Goal: Transaction & Acquisition: Book appointment/travel/reservation

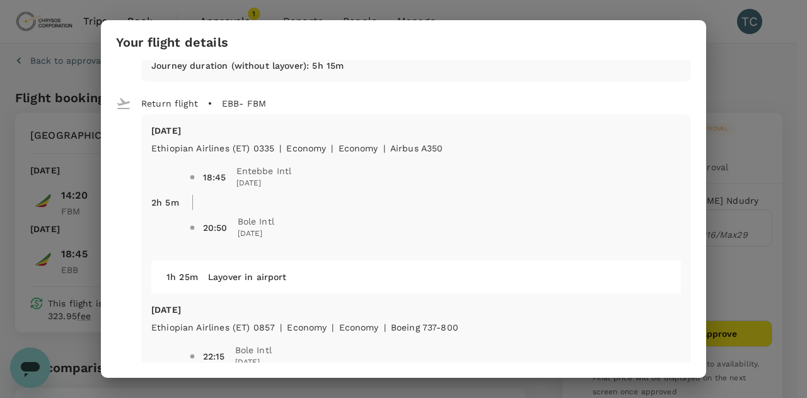
click at [739, 73] on div "Your flight details Depart flight FBM - EBB [DATE] Ethiopian Airlines (ET) 0870…" at bounding box center [403, 199] width 807 height 398
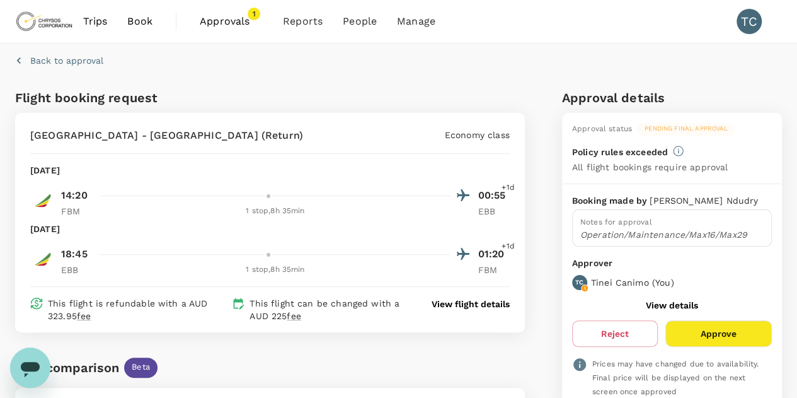
click at [130, 21] on span "Book" at bounding box center [139, 21] width 25 height 15
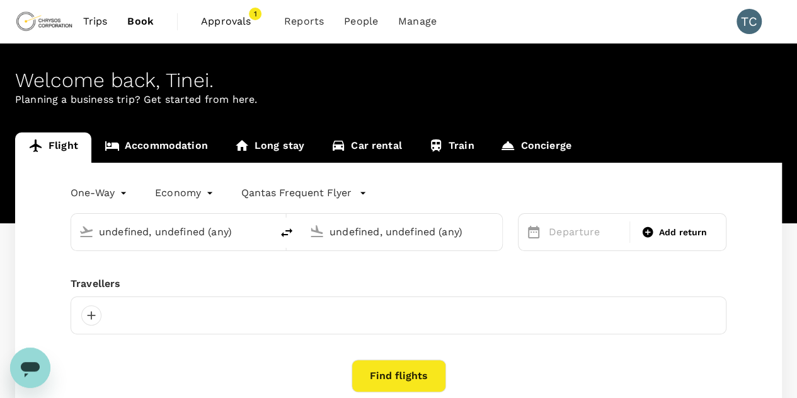
type input "OR Tambo Intl (JNB)"
type input "[GEOGRAPHIC_DATA] ([GEOGRAPHIC_DATA])"
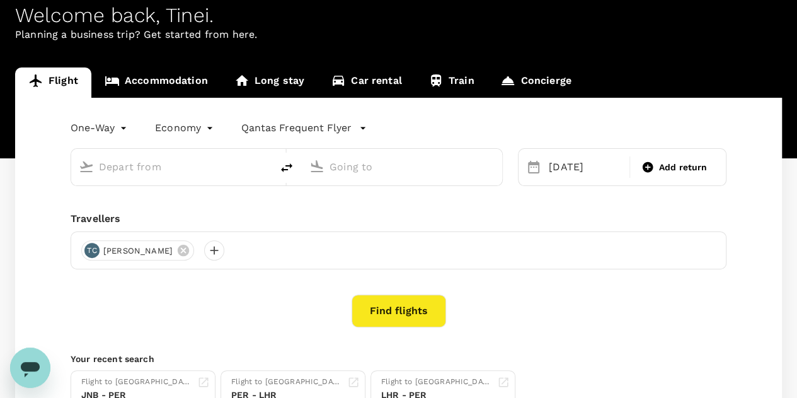
scroll to position [83, 0]
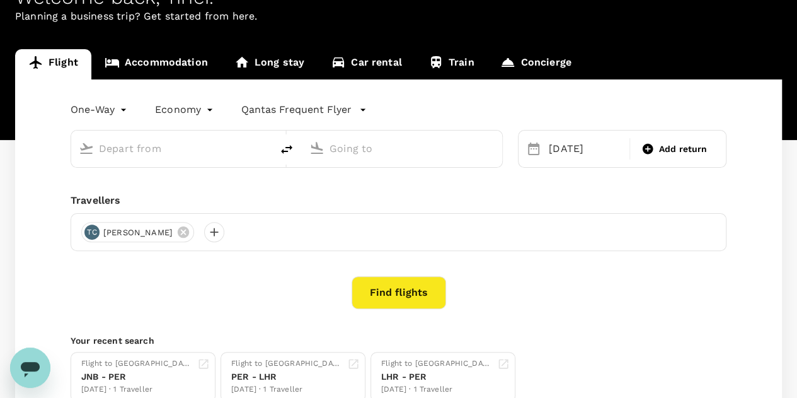
type input "OR Tambo Intl (JNB)"
type input "[GEOGRAPHIC_DATA] ([GEOGRAPHIC_DATA])"
click at [200, 151] on input "text" at bounding box center [172, 149] width 146 height 20
type input "OR Tambo Intl (JNB)"
type input "[GEOGRAPHIC_DATA] ([GEOGRAPHIC_DATA])"
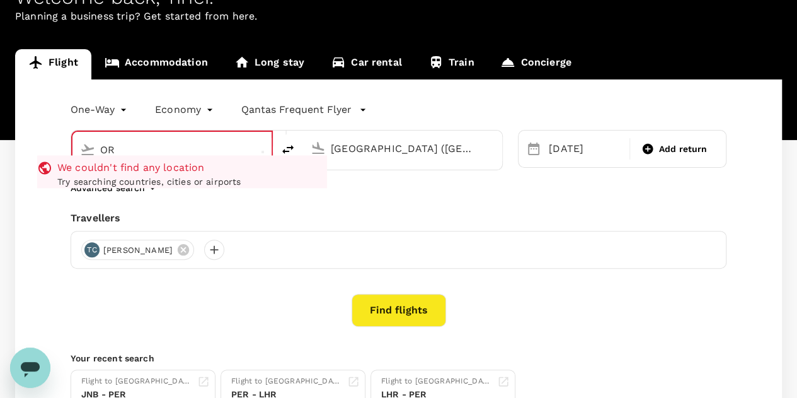
type input "O"
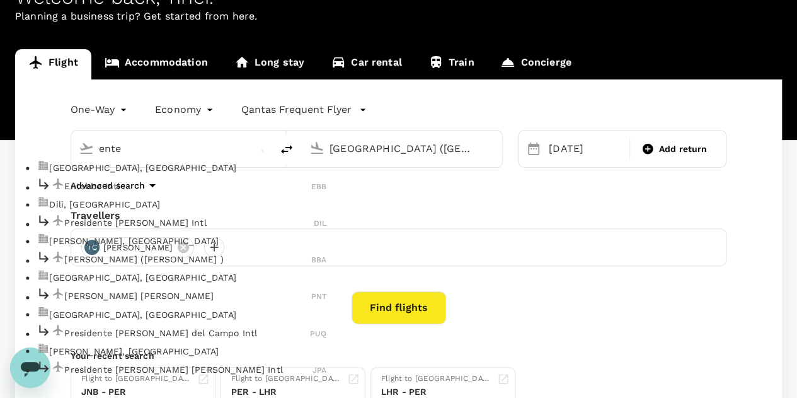
click at [119, 192] on p "Entebbe Intl" at bounding box center [187, 186] width 247 height 13
type input "Entebbe Intl (EBB)"
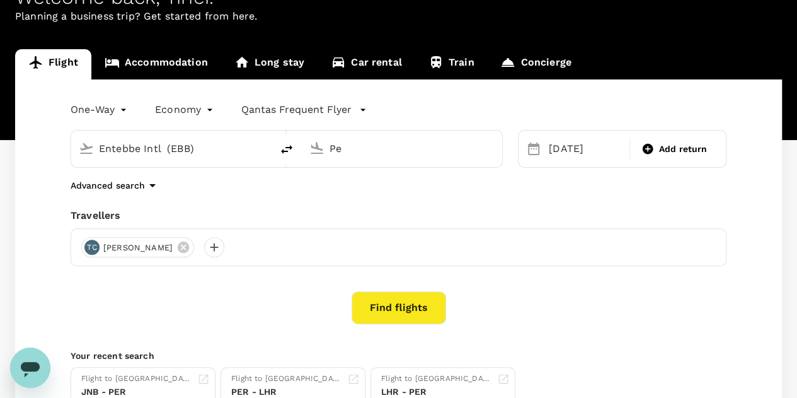
type input "P"
click at [369, 196] on div "[GEOGRAPHIC_DATA] FBM" at bounding box center [412, 187] width 290 height 20
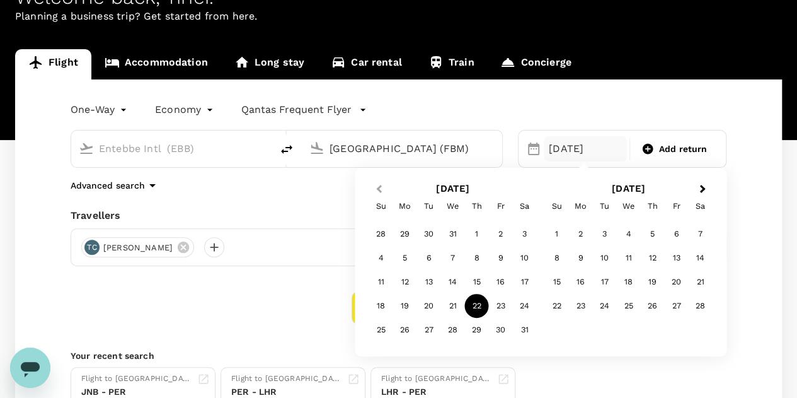
type input "[GEOGRAPHIC_DATA] (FBM)"
click at [379, 188] on span "Previous Month" at bounding box center [379, 189] width 0 height 14
click at [405, 302] on div "17" at bounding box center [405, 306] width 24 height 24
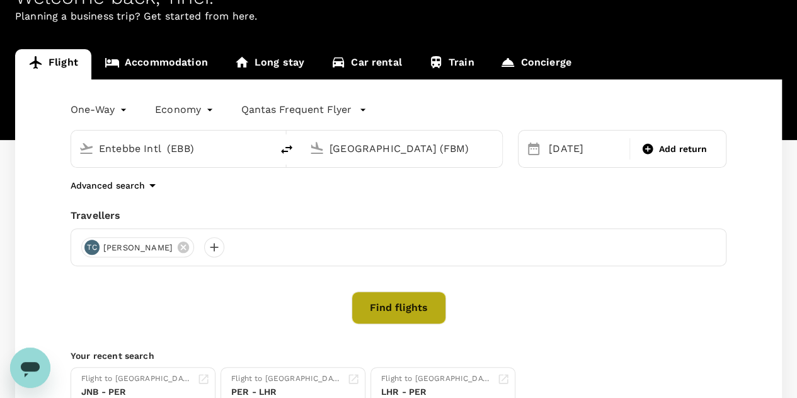
click at [410, 299] on button "Find flights" at bounding box center [399, 307] width 95 height 33
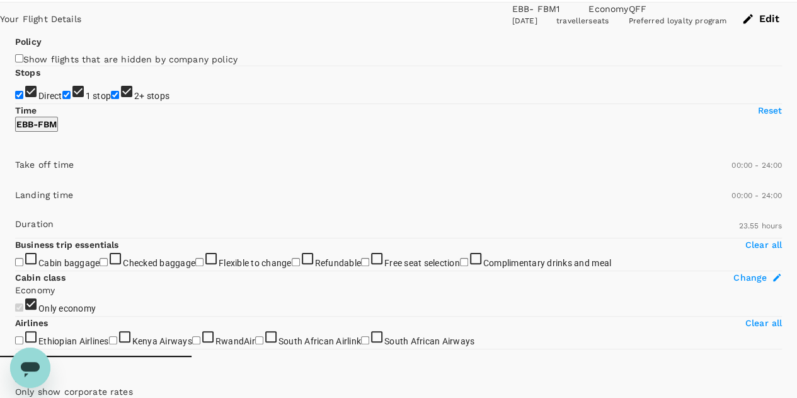
scroll to position [43, 0]
